Goal: Navigation & Orientation: Find specific page/section

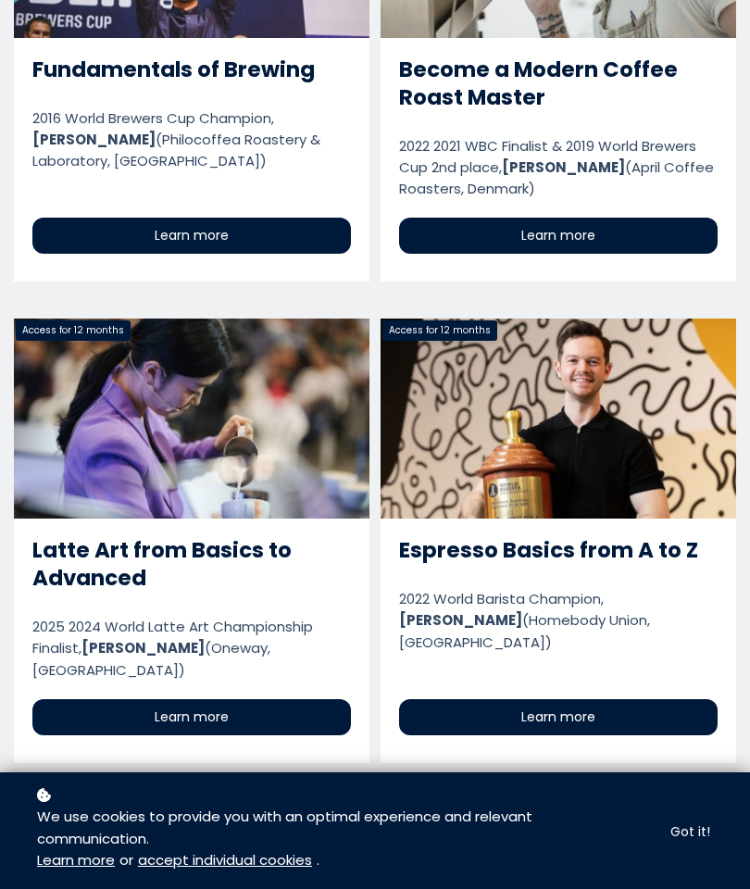
scroll to position [4064, 0]
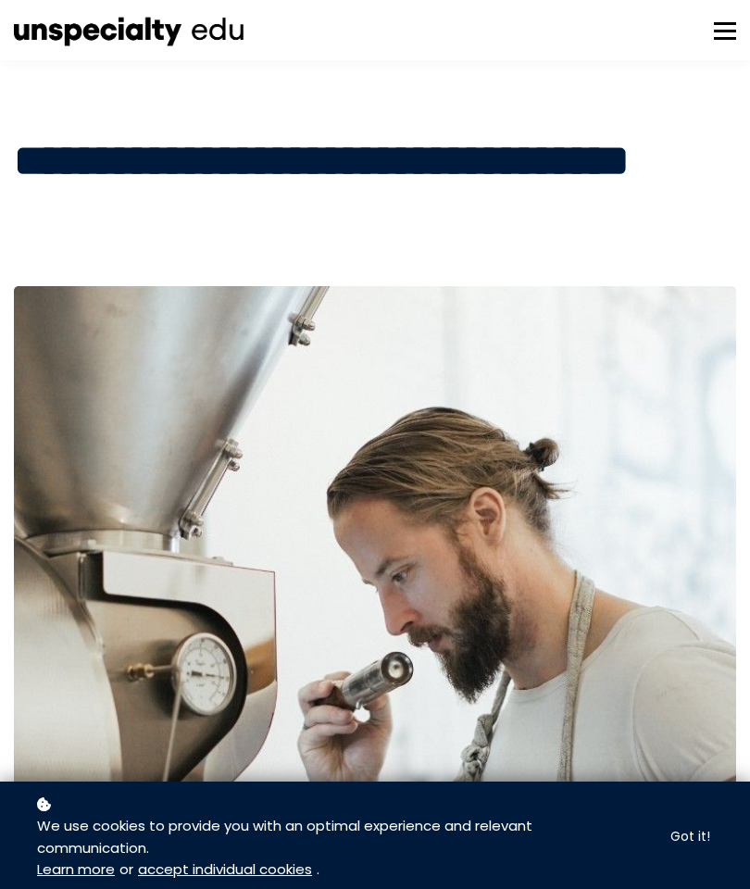
click at [735, 25] on button at bounding box center [725, 30] width 22 height 22
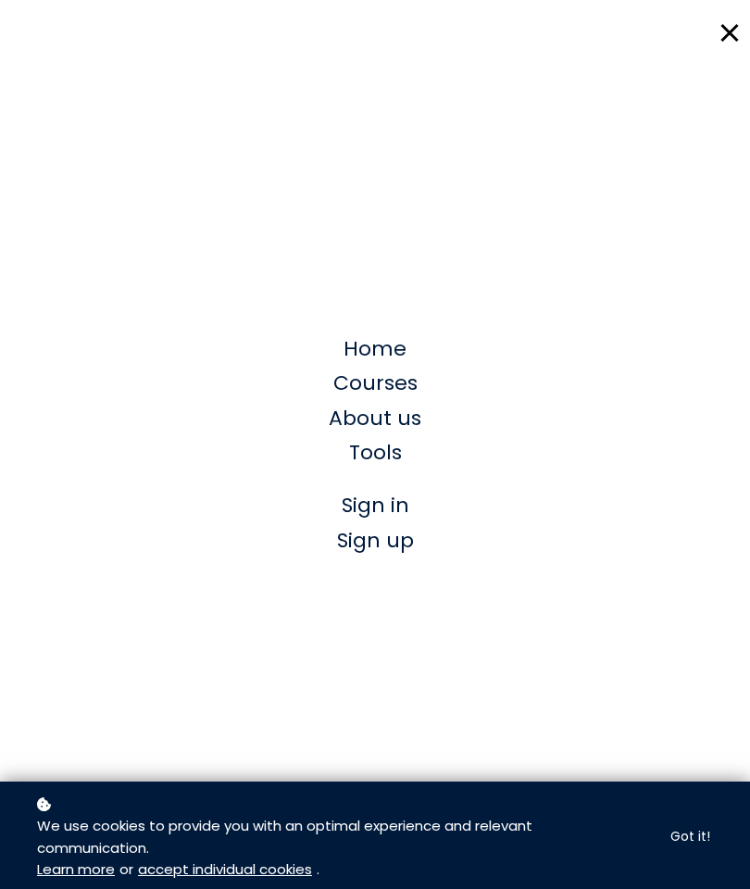
click at [379, 393] on span "Courses" at bounding box center [375, 382] width 84 height 29
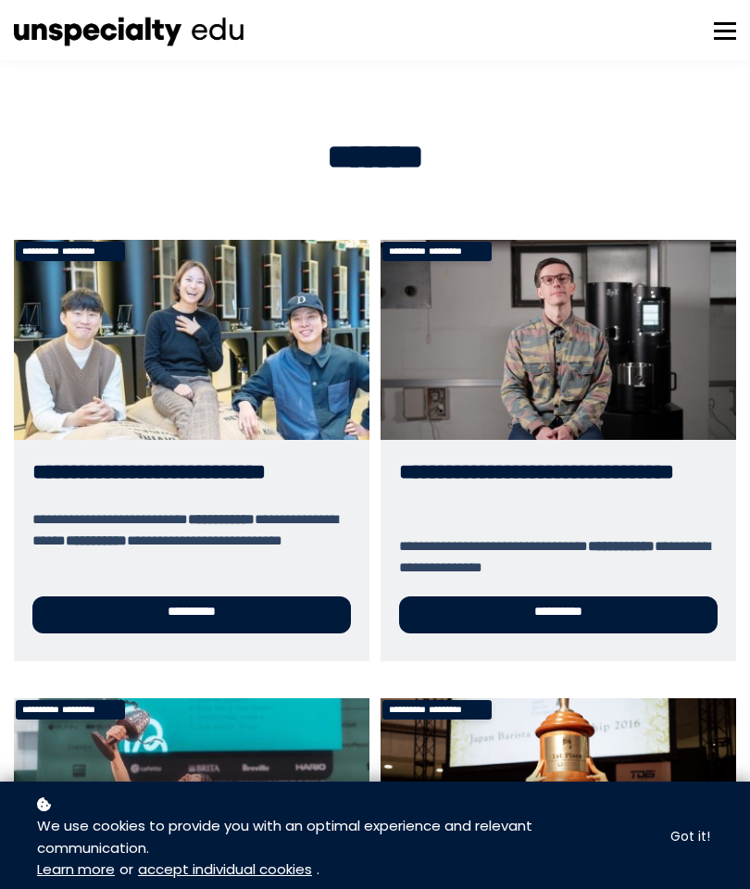
click at [715, 39] on button at bounding box center [725, 30] width 22 height 22
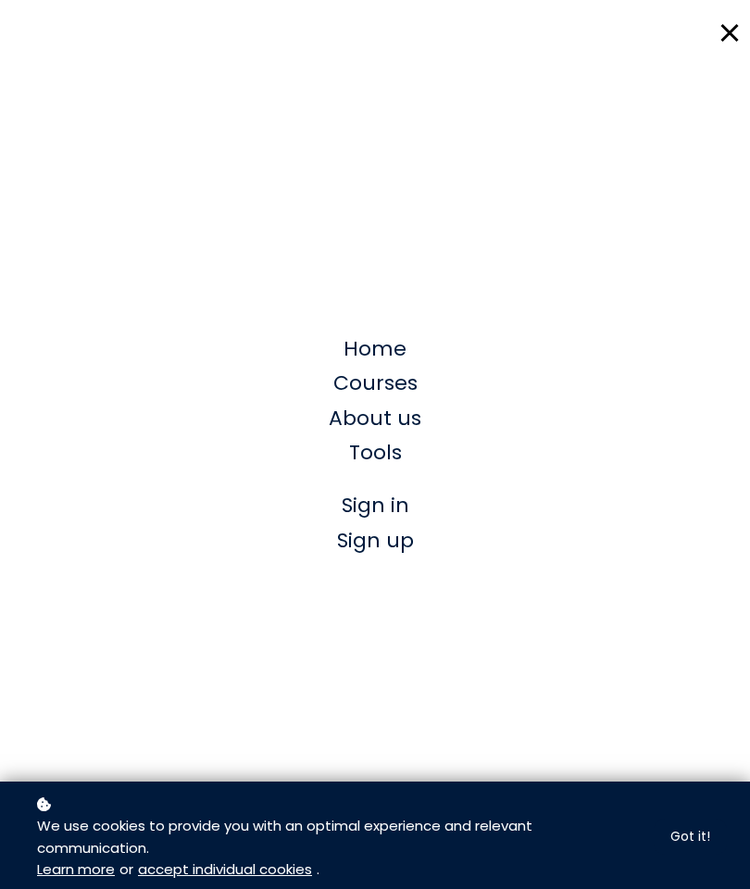
click at [361, 390] on span "Courses" at bounding box center [375, 382] width 84 height 29
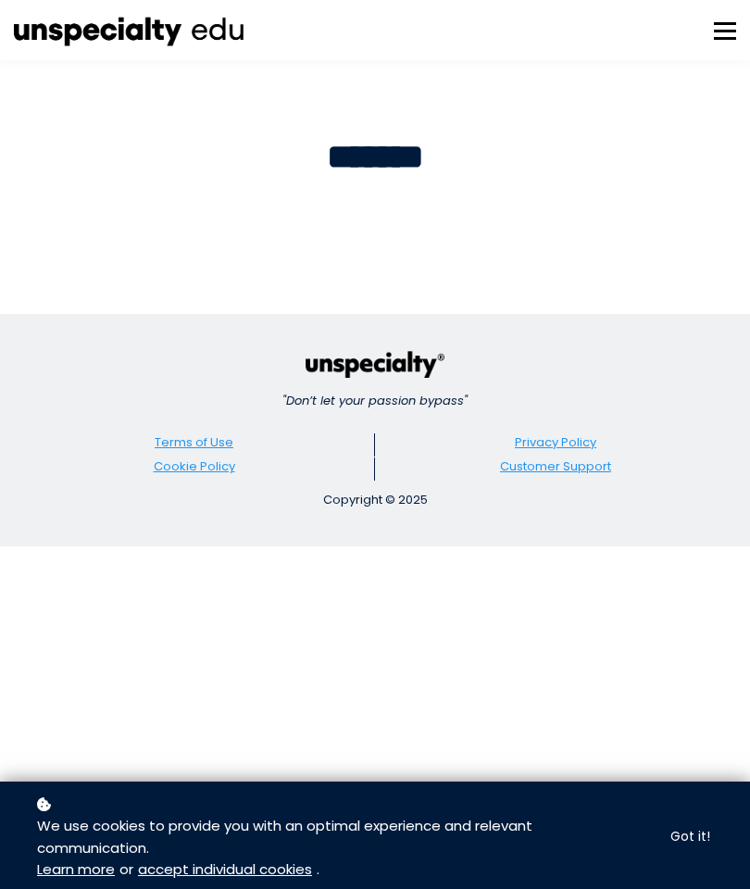
click at [728, 27] on button at bounding box center [725, 30] width 22 height 22
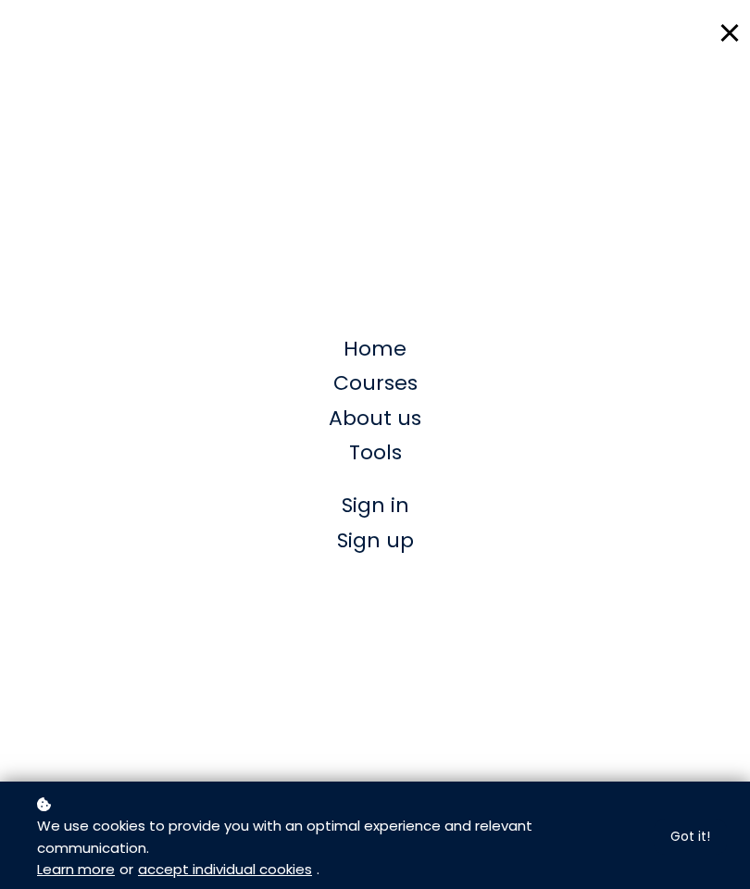
click at [384, 453] on span "Tools" at bounding box center [375, 452] width 53 height 29
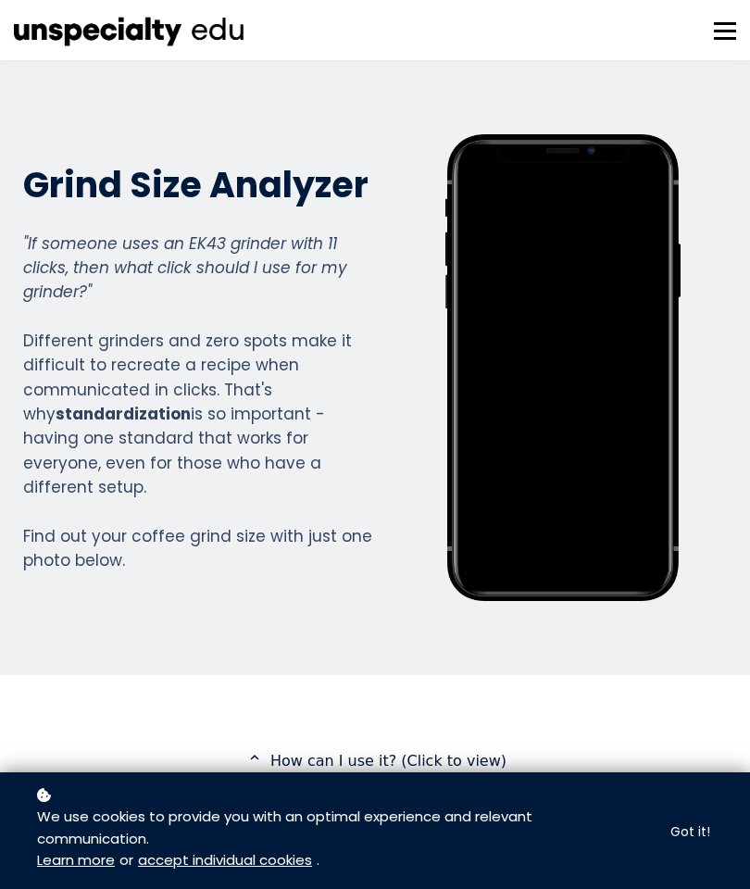
click at [733, 30] on button at bounding box center [725, 30] width 22 height 22
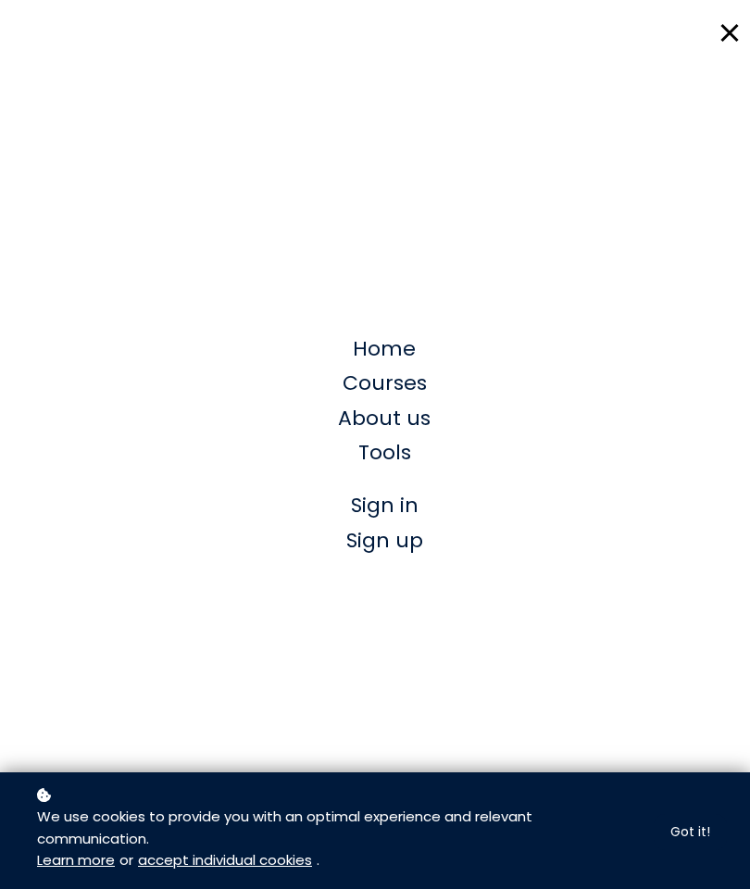
scroll to position [2081, 740]
click at [414, 420] on span "About us" at bounding box center [384, 418] width 93 height 29
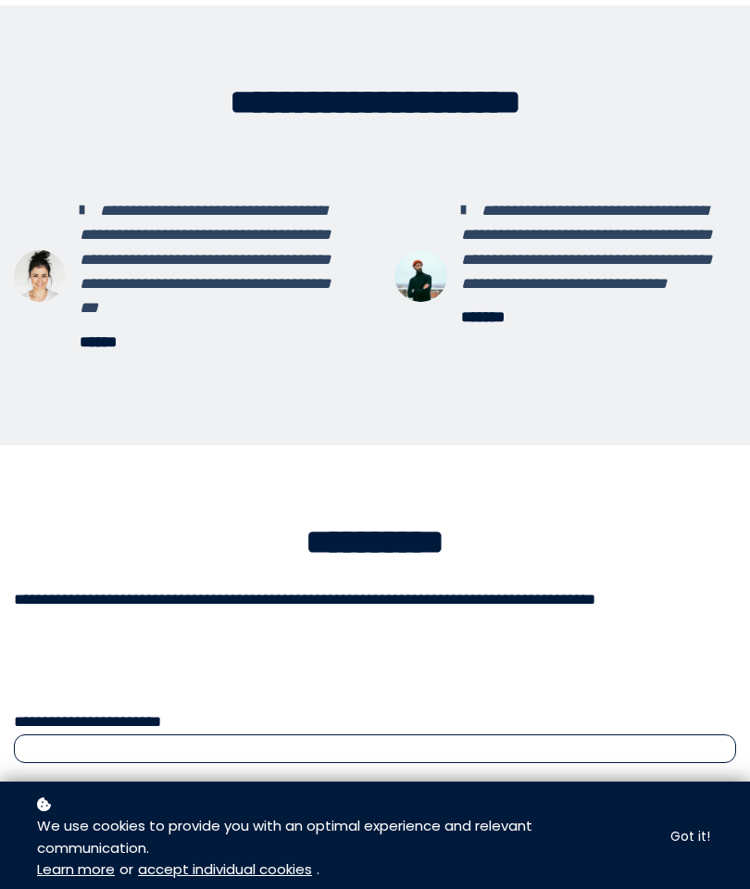
scroll to position [1735, 0]
